Goal: Task Accomplishment & Management: Complete application form

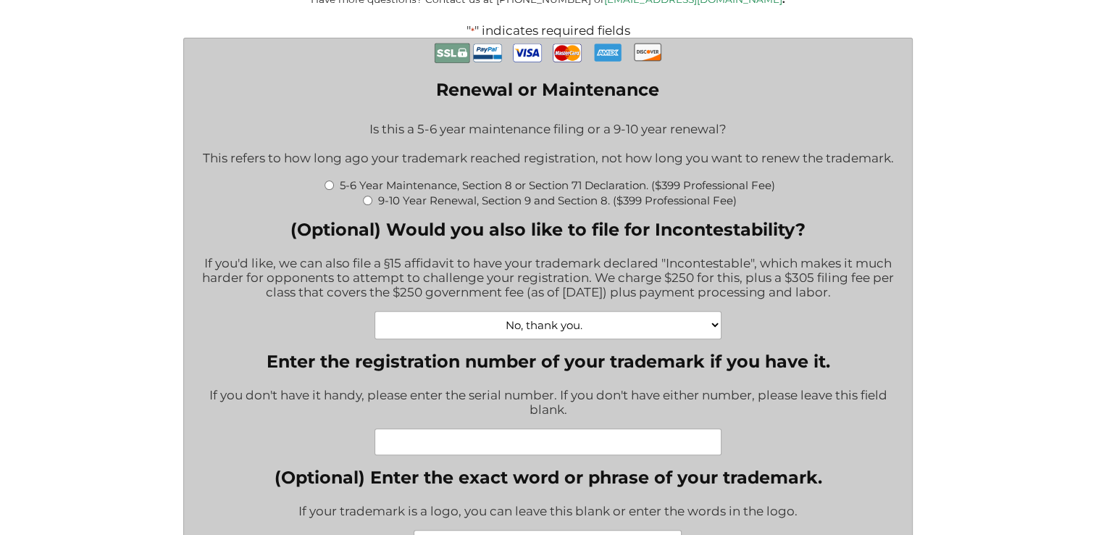
scroll to position [396, 0]
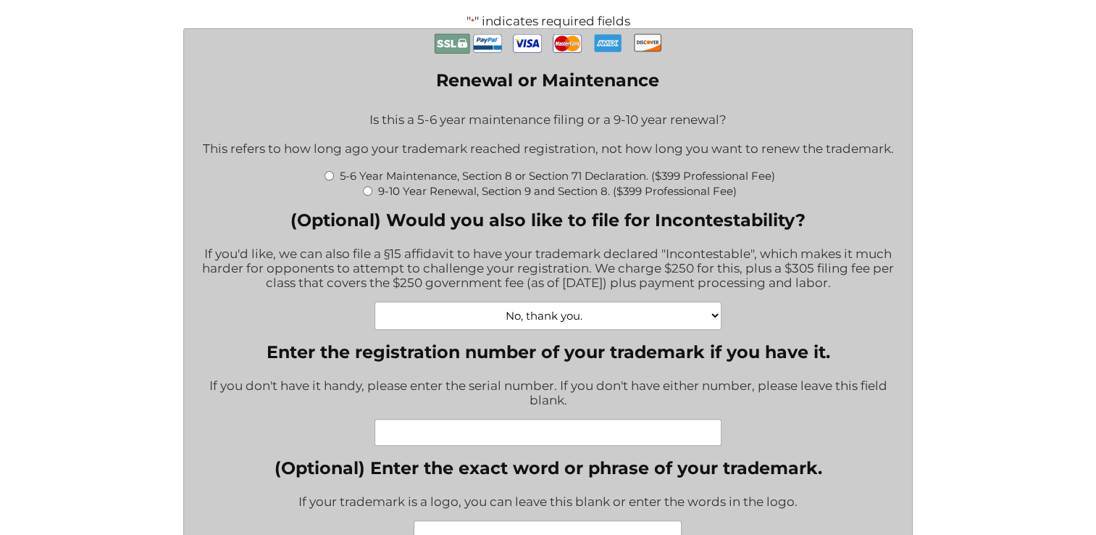
click at [534, 437] on input "Enter the registration number of your trademark if you have it." at bounding box center [549, 432] width 348 height 27
paste input "88211402"
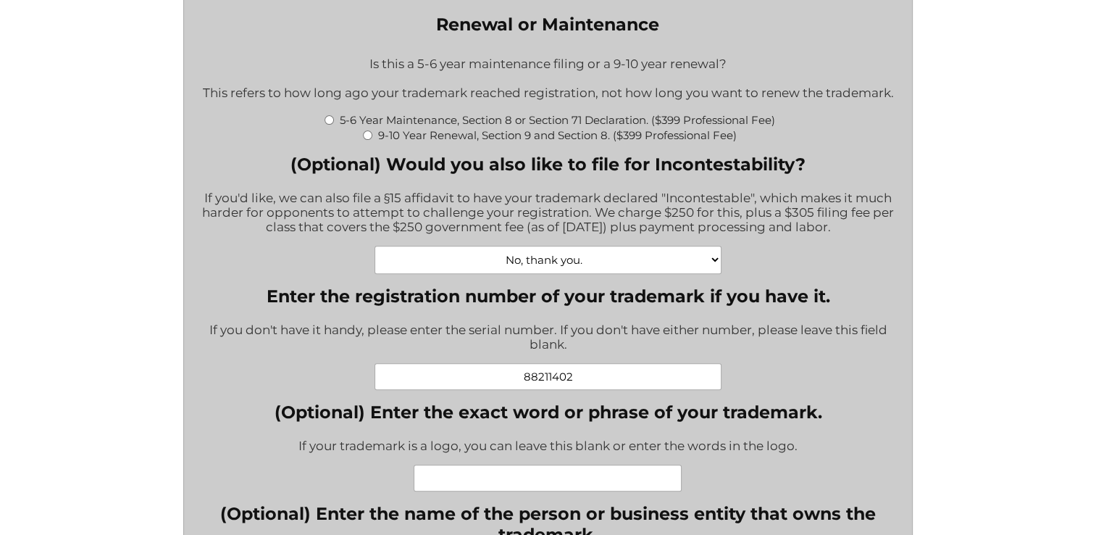
scroll to position [448, 0]
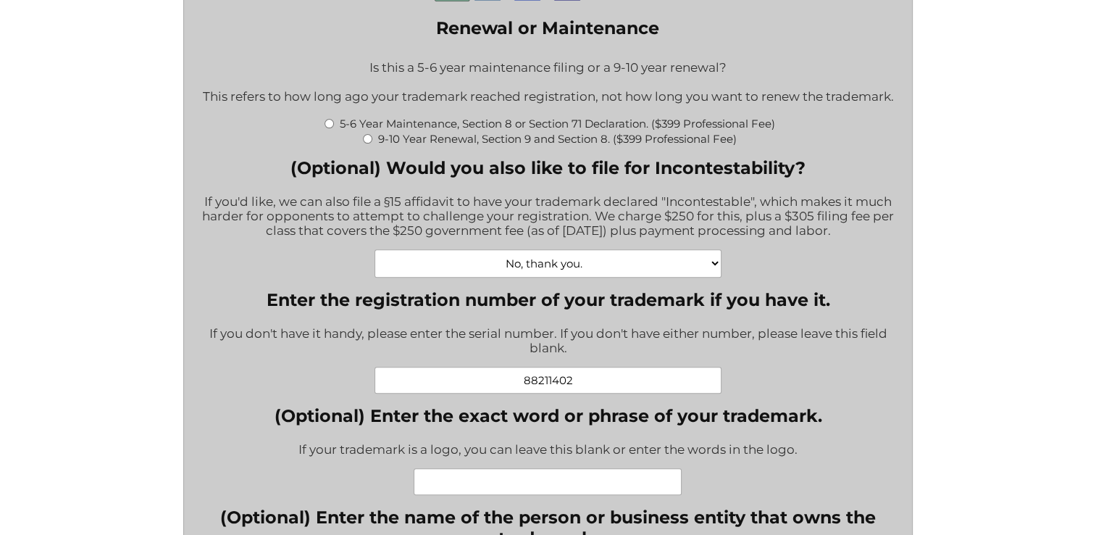
type input "88211402"
click at [526, 491] on input "(Optional) Enter the exact word or phrase of your trademark." at bounding box center [548, 481] width 268 height 27
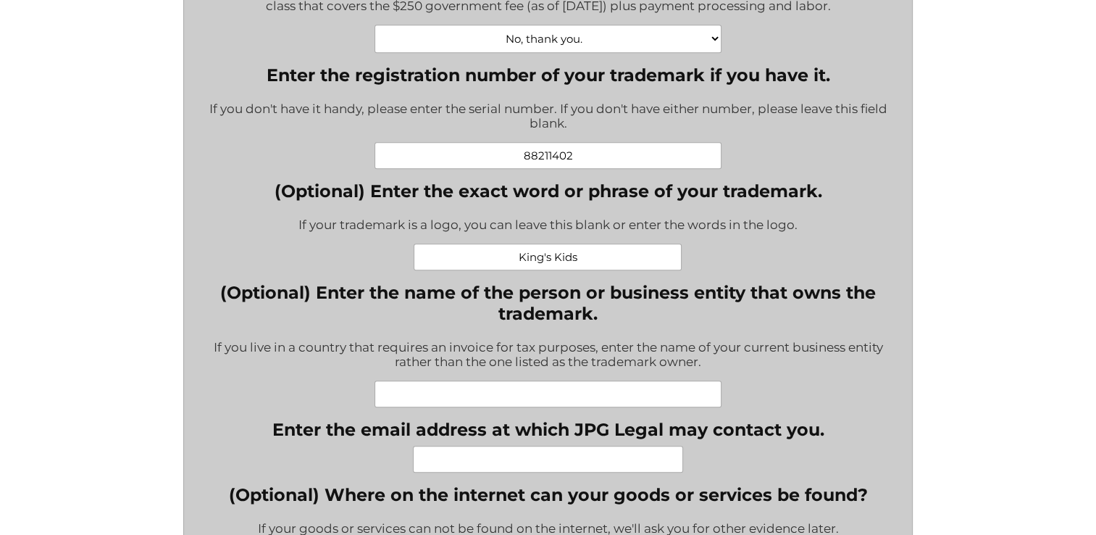
scroll to position [690, 0]
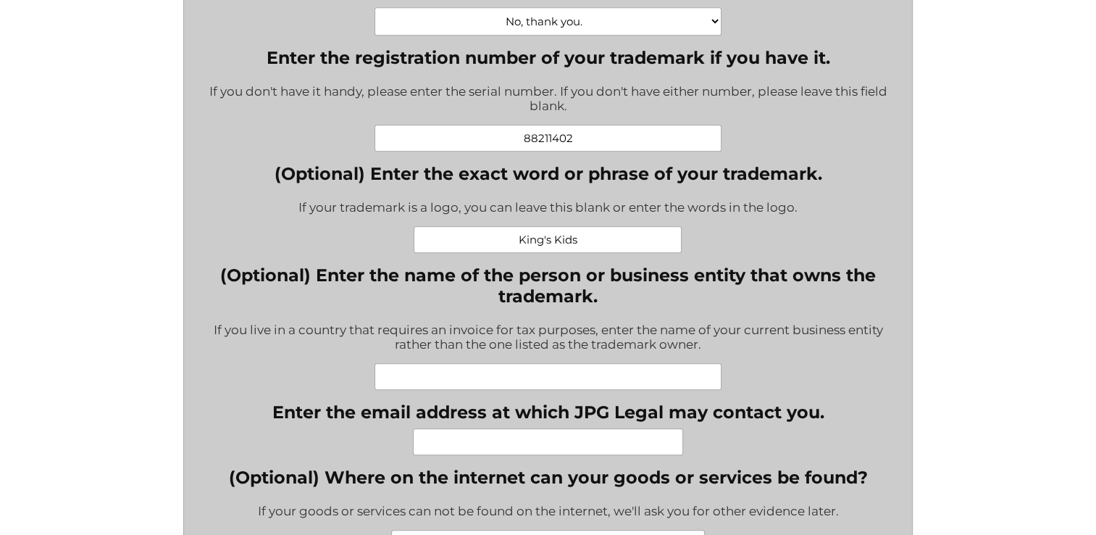
type input "King's Kids"
click at [508, 446] on input "Enter the email address at which JPG Legal may contact you." at bounding box center [548, 441] width 270 height 27
type input "[PERSON_NAME][EMAIL_ADDRESS][DOMAIN_NAME]"
type input "[PERSON_NAME] Enterprises LLC"
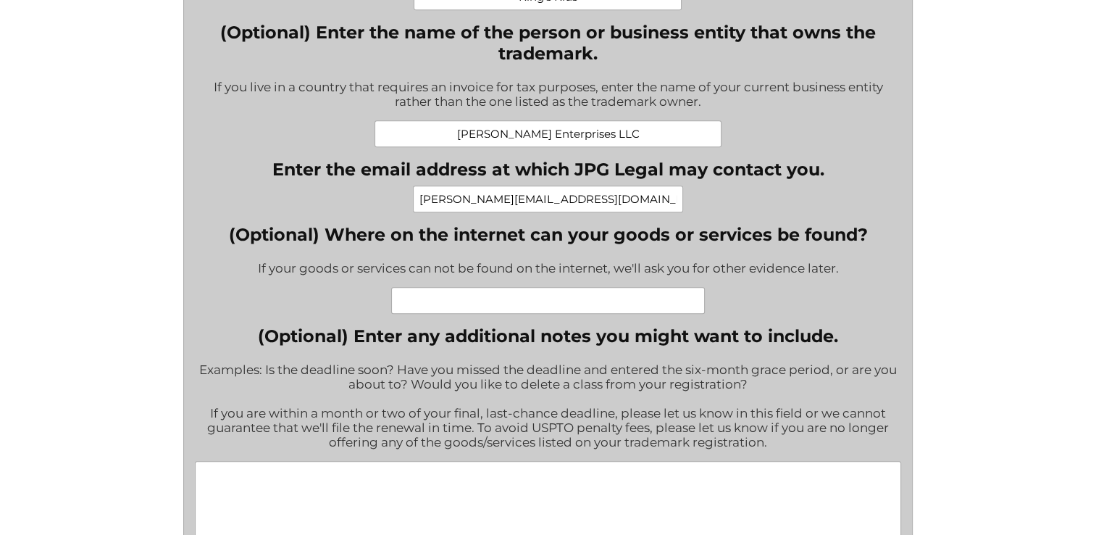
scroll to position [870, 0]
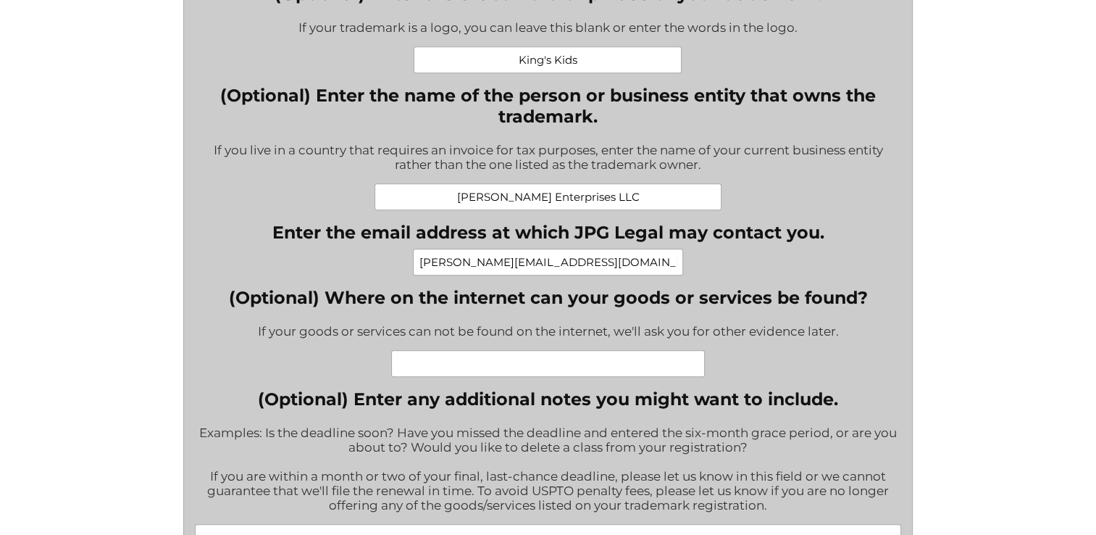
click at [578, 361] on input "(Optional) Where on the internet can your goods or services be found?" at bounding box center [548, 363] width 314 height 27
paste input "[URL][DOMAIN_NAME]"
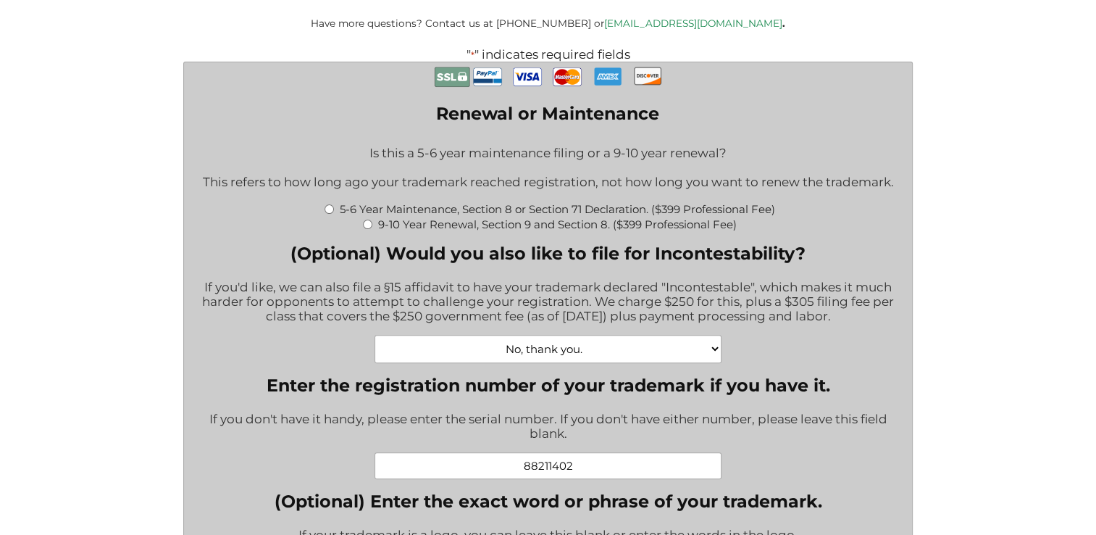
scroll to position [377, 0]
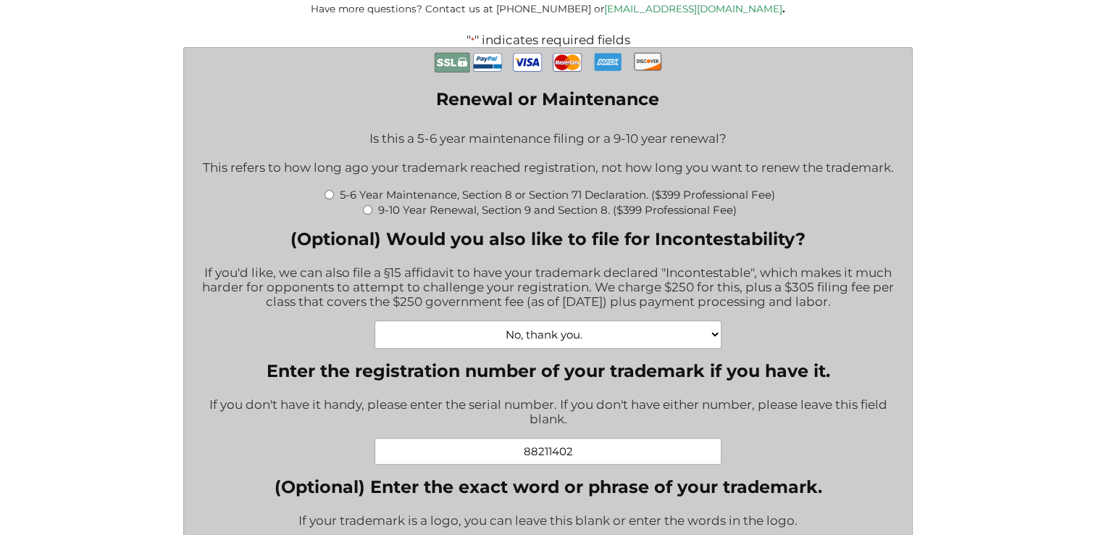
type input "[URL][DOMAIN_NAME]"
click at [325, 199] on input "5-6 Year Maintenance, Section 8 or Section 71 Declaration. ($399 Professional F…" at bounding box center [329, 194] width 9 height 9
radio input "true"
type input "$774.00"
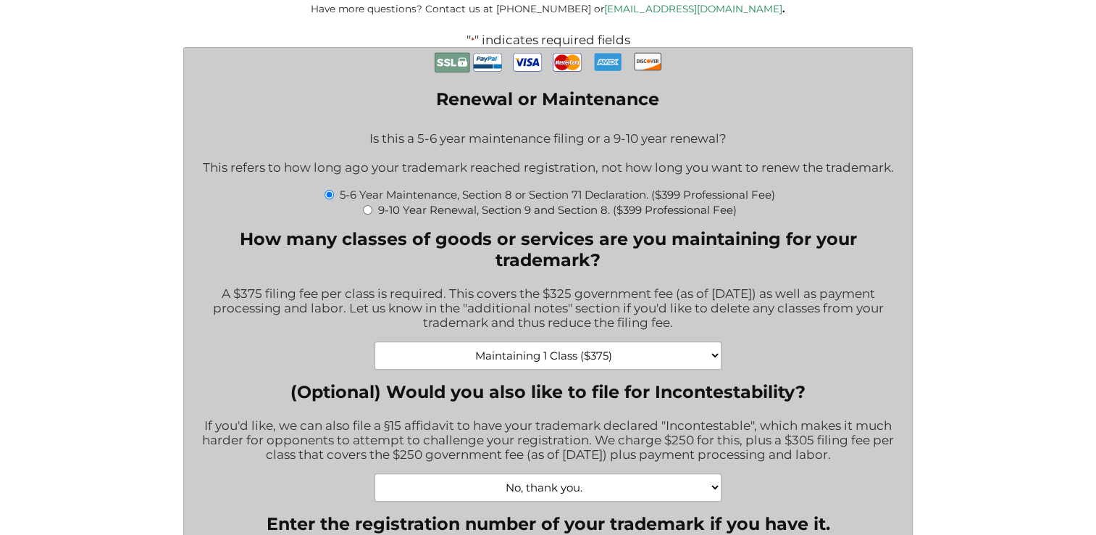
click at [712, 361] on select "Maintaining 1 Class ($375) Maintaining 2 Classes ($750) Maintaining 3 Classes (…" at bounding box center [549, 355] width 348 height 28
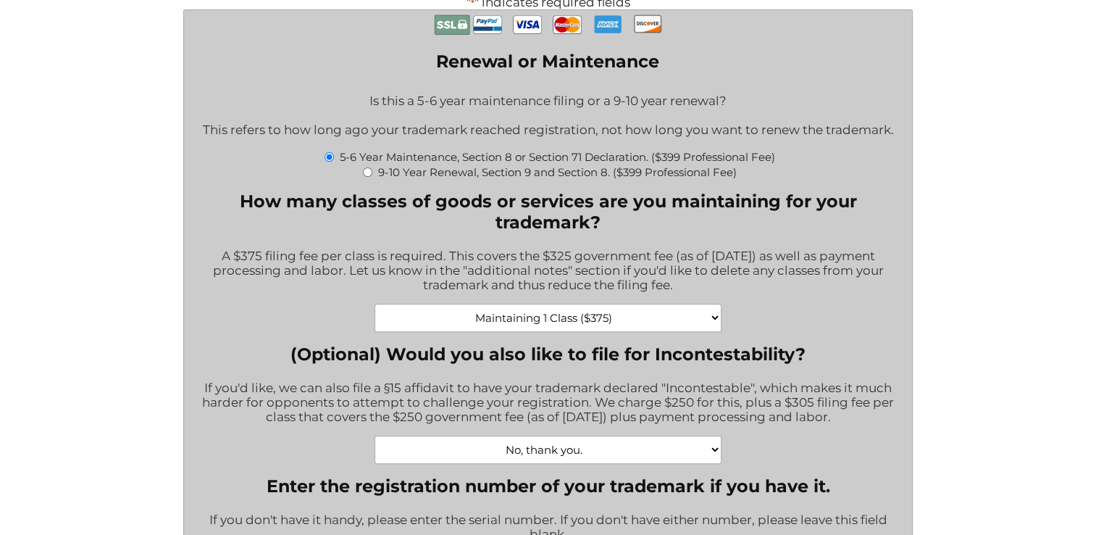
scroll to position [408, 0]
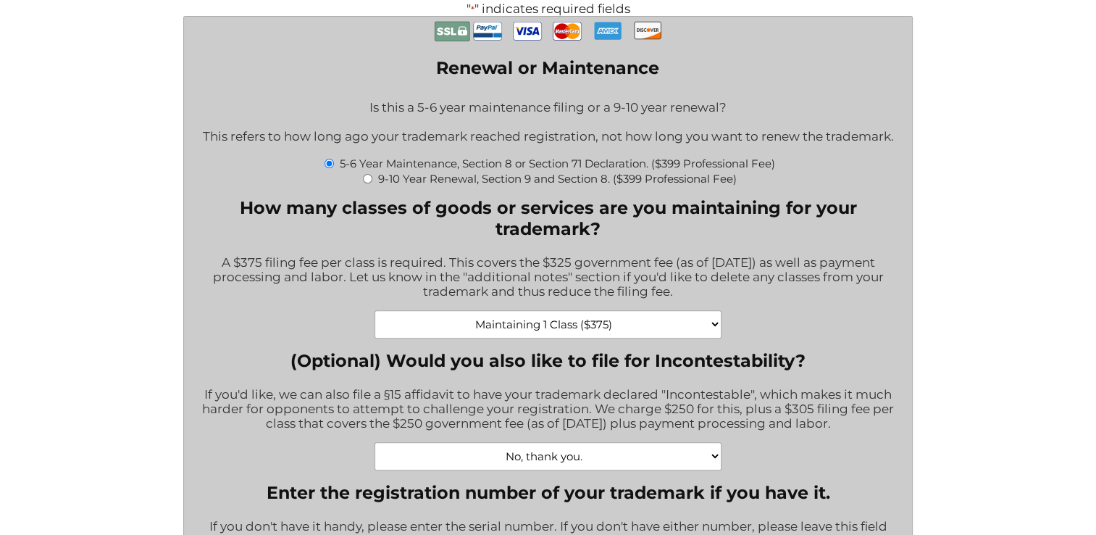
click at [326, 168] on input "5-6 Year Maintenance, Section 8 or Section 71 Declaration. ($399 Professional F…" at bounding box center [329, 163] width 9 height 9
click at [374, 185] on div "9-10 Year Renewal, Section 9 and Section 8. ($399 Professional Fee)" at bounding box center [548, 177] width 707 height 15
click at [369, 183] on input "9-10 Year Renewal, Section 9 and Section 8. ($399 Professional Fee)" at bounding box center [367, 178] width 9 height 9
radio input "true"
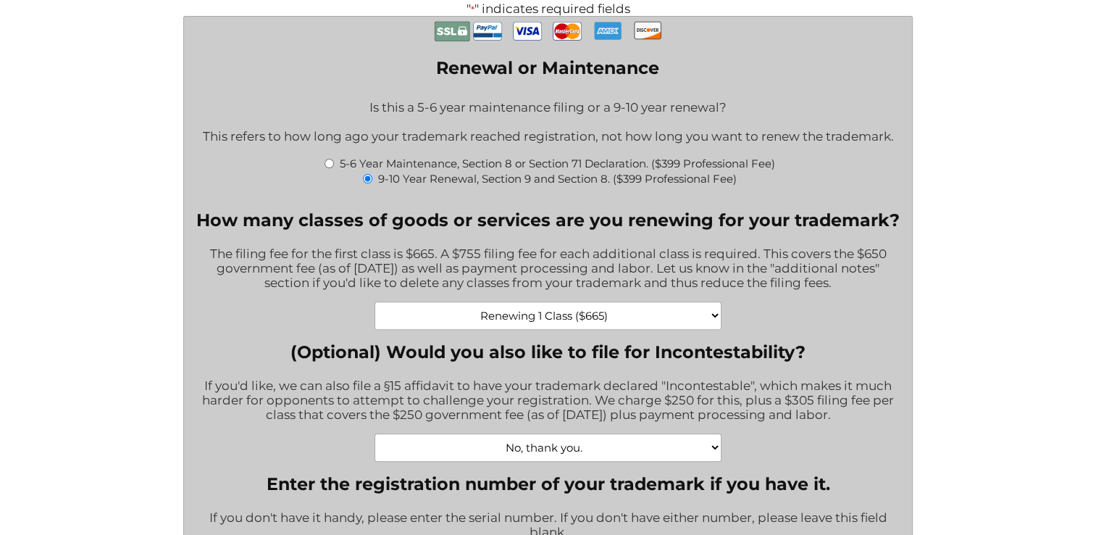
type input "$1,064.00"
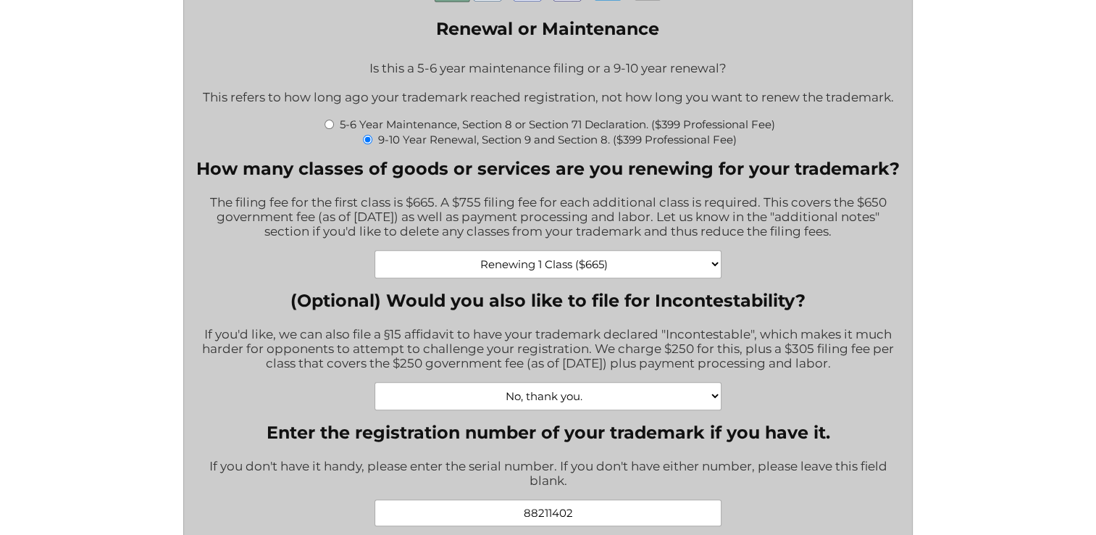
scroll to position [443, 0]
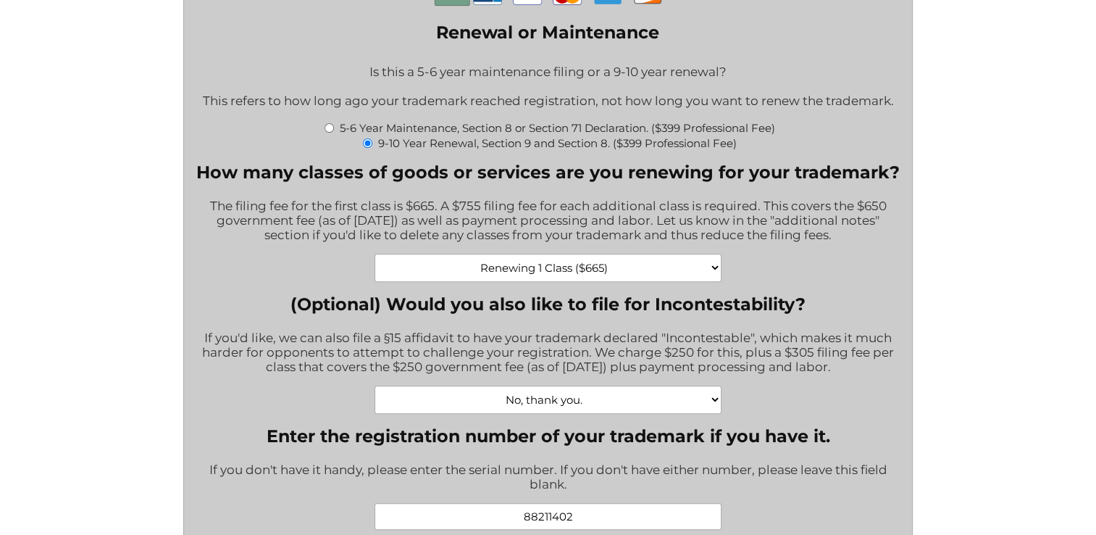
click at [326, 133] on input "5-6 Year Maintenance, Section 8 or Section 71 Declaration. ($399 Professional F…" at bounding box center [329, 127] width 9 height 9
radio input "true"
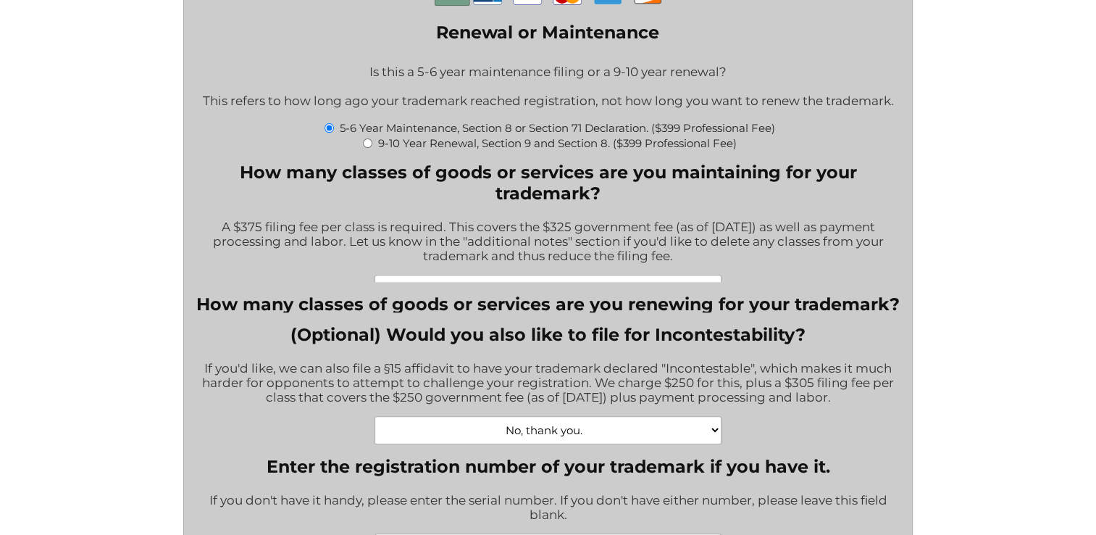
type input "$774.00"
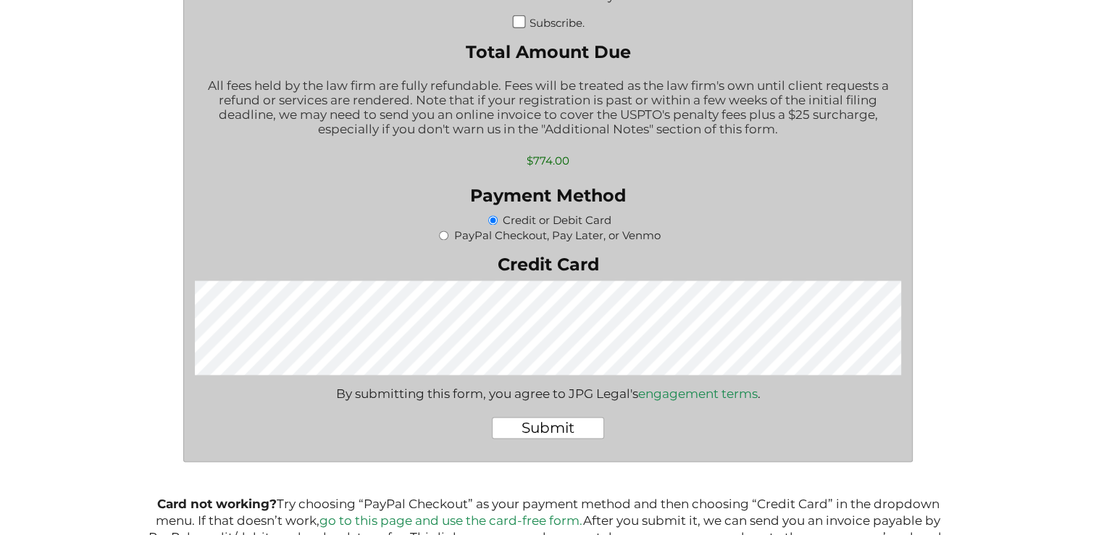
scroll to position [2080, 0]
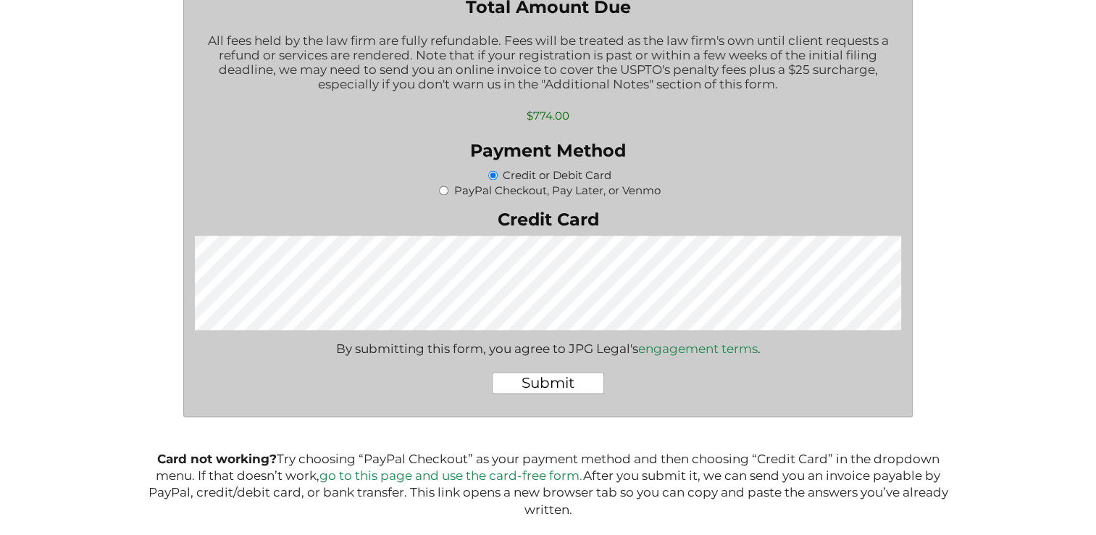
click at [539, 393] on input "Submit" at bounding box center [548, 383] width 112 height 22
